Goal: Task Accomplishment & Management: Understand process/instructions

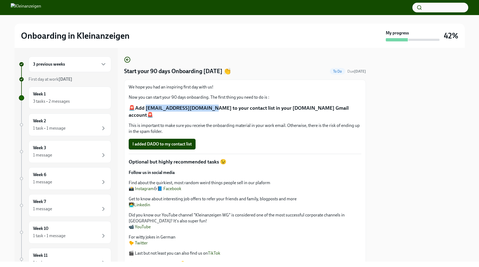
drag, startPoint x: 146, startPoint y: 109, endPoint x: 203, endPoint y: 109, distance: 57.2
click at [203, 109] on p "🚨Add notifications@dadohr.com to your contact list in your adevinta.com Gmail a…" at bounding box center [245, 111] width 233 height 14
copy p "otifications@dadohr.com"
click at [185, 141] on span "I added DADO to my contact list" at bounding box center [161, 143] width 59 height 5
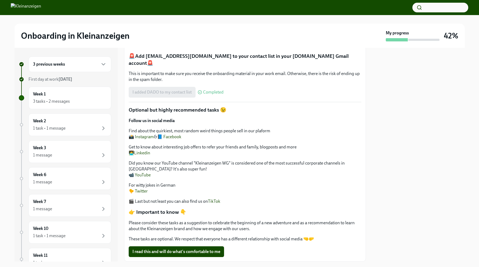
scroll to position [62, 0]
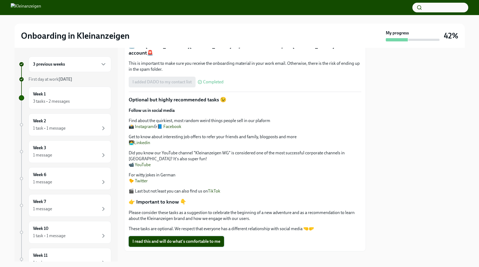
click at [194, 238] on span "I read this and will do what's comfortable to me" at bounding box center [176, 240] width 88 height 5
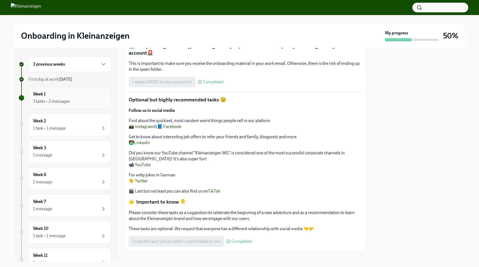
click at [91, 97] on div "Week 1 3 tasks • 2 messages" at bounding box center [70, 97] width 74 height 13
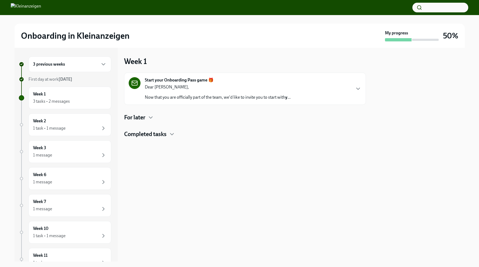
click at [233, 85] on p "Dear Natalia," at bounding box center [218, 87] width 146 height 6
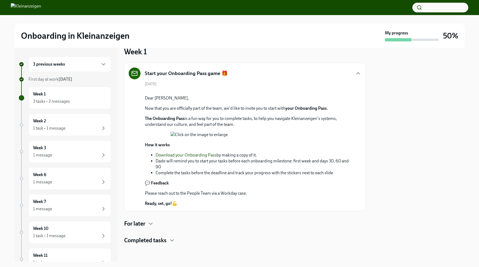
scroll to position [125, 0]
click at [205, 157] on link "Download your Onboarding Pass" at bounding box center [185, 154] width 61 height 5
